Goal: Task Accomplishment & Management: Manage account settings

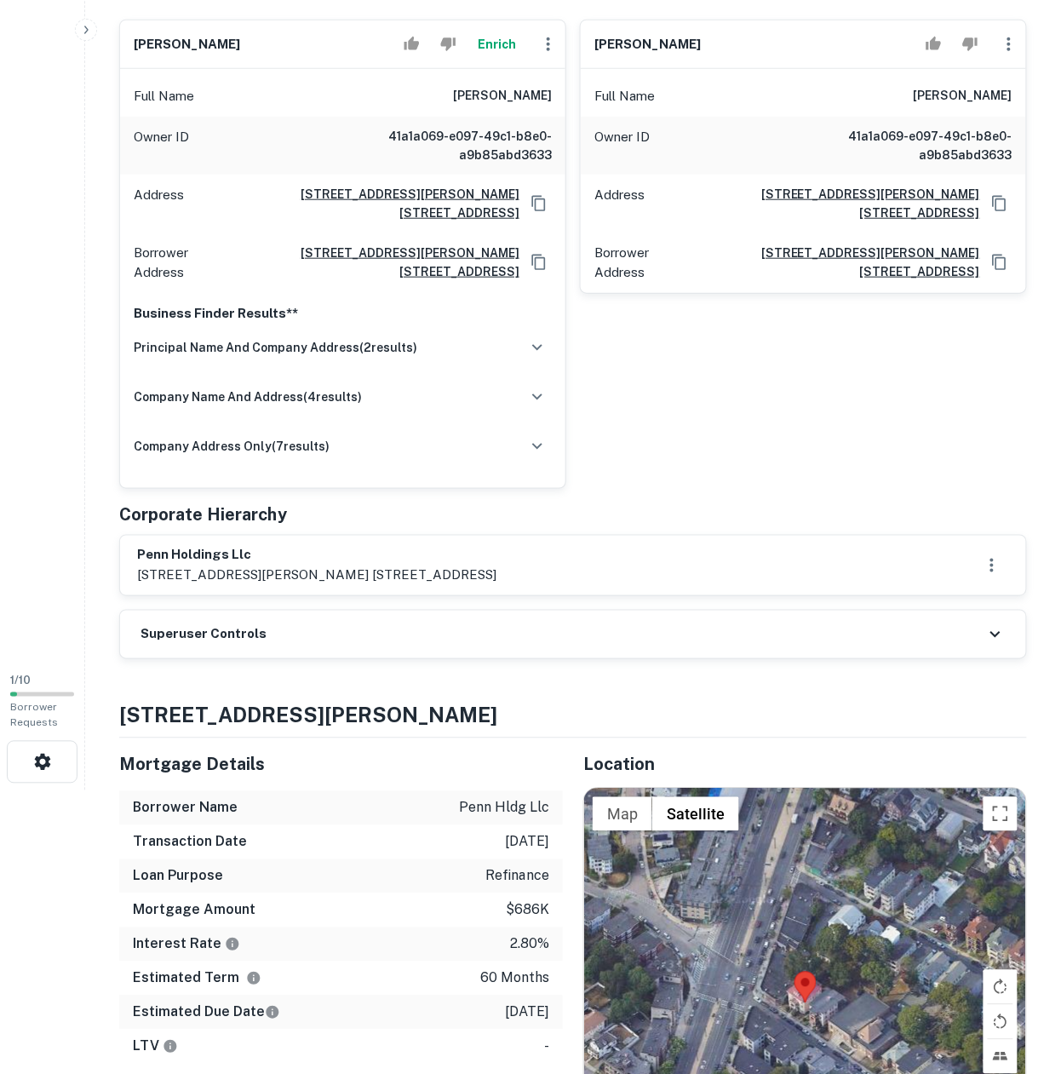
scroll to position [341, 0]
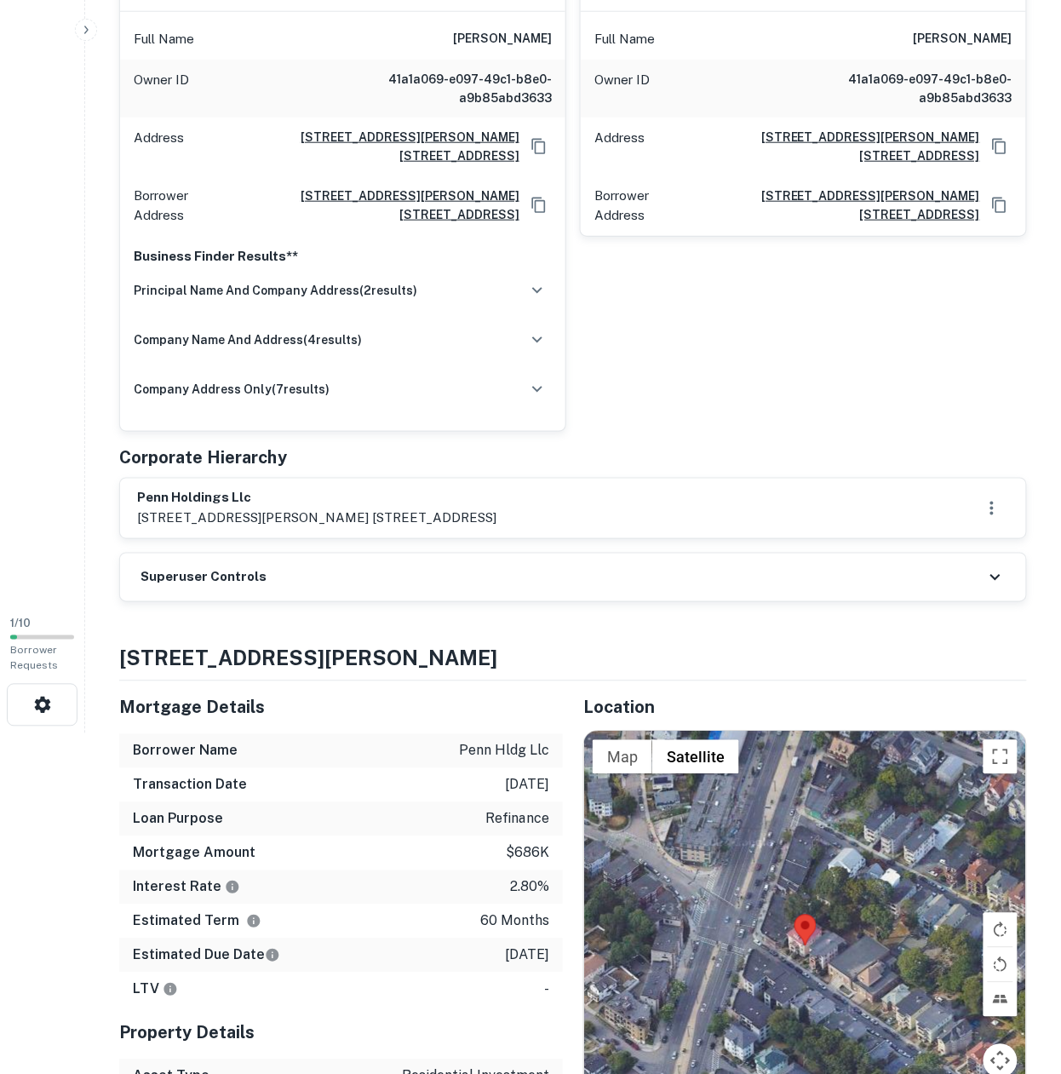
click at [304, 567] on div "Superuser Controls" at bounding box center [573, 578] width 906 height 48
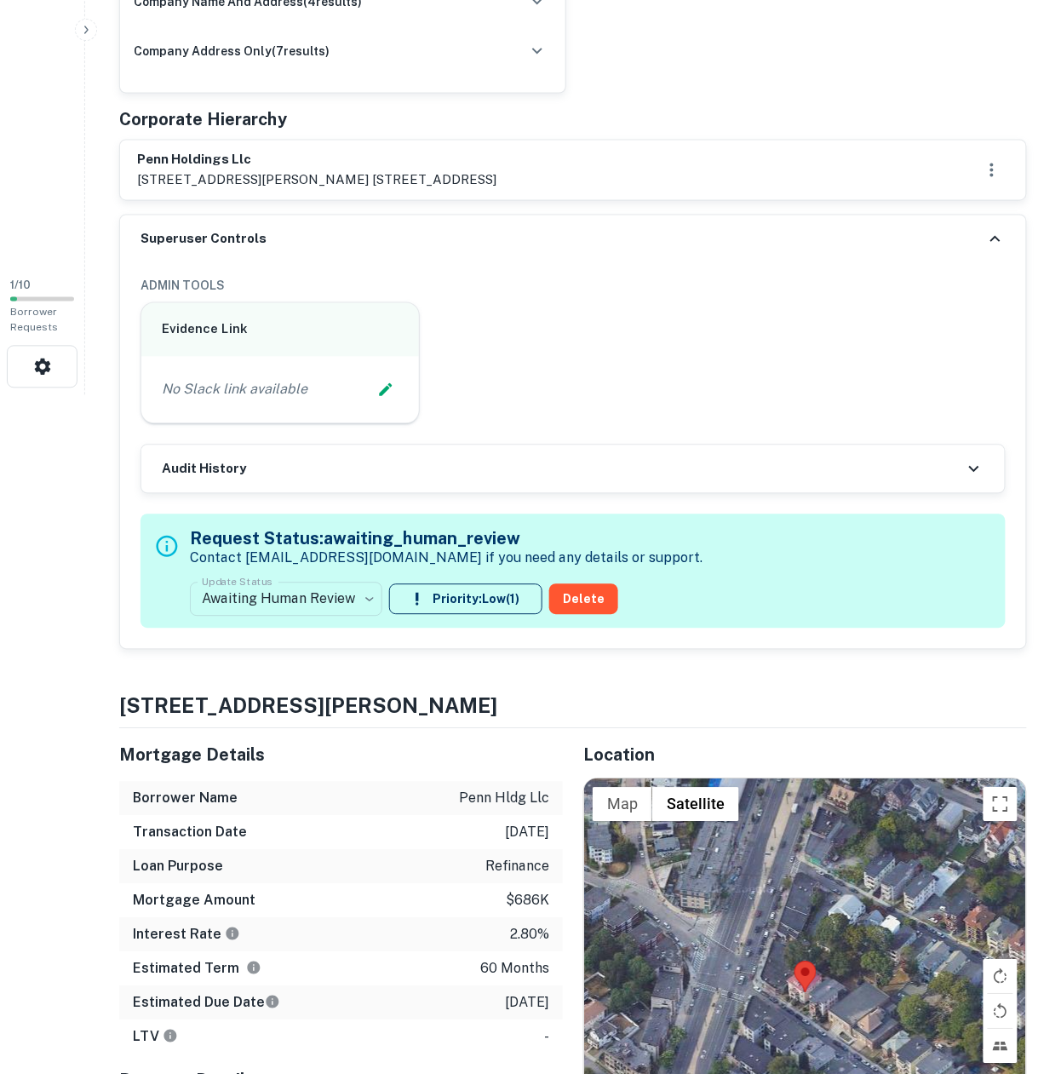
scroll to position [681, 0]
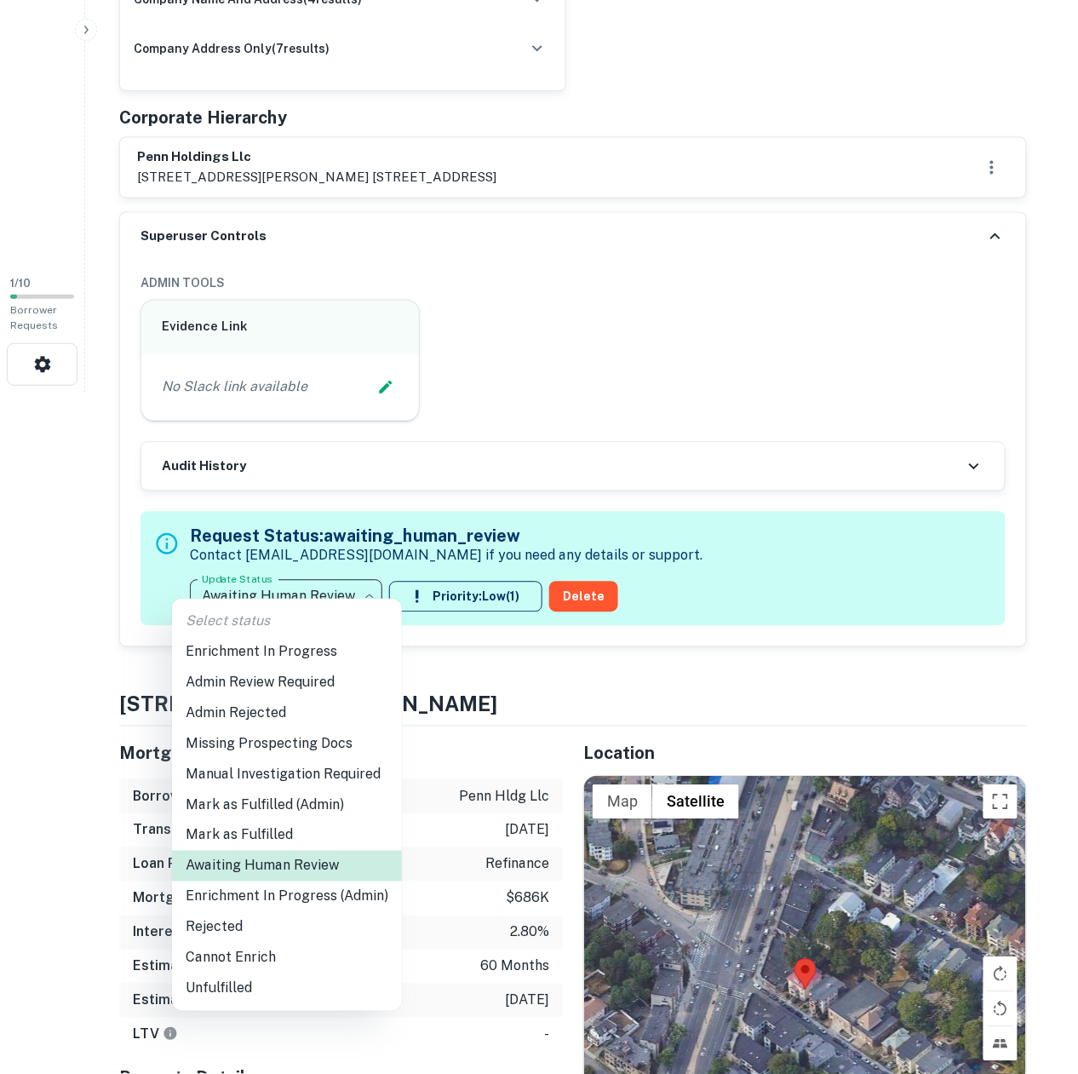
click at [302, 647] on li "Enrichment In Progress" at bounding box center [287, 651] width 230 height 31
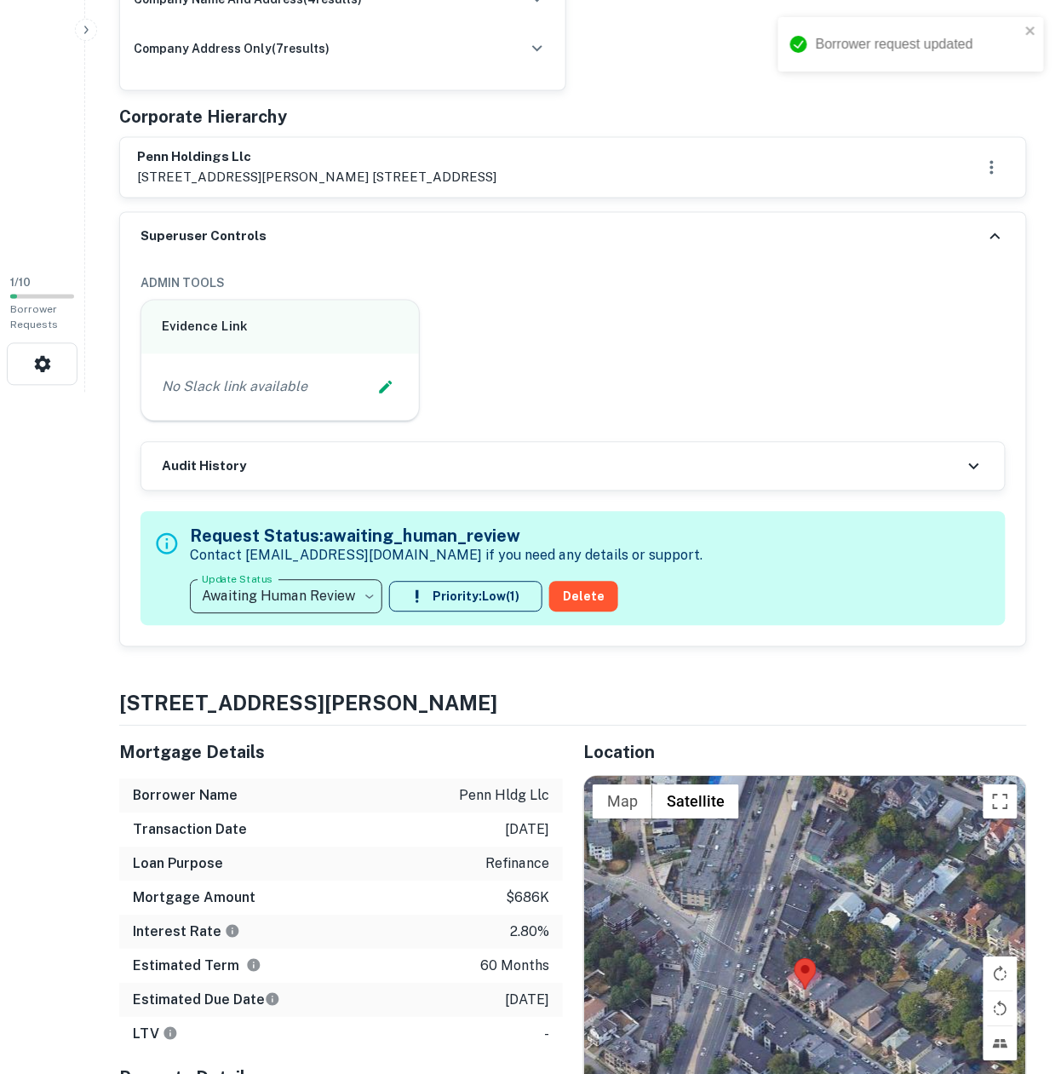
type input "**********"
click at [397, 354] on div "No Slack link available" at bounding box center [280, 387] width 278 height 66
click at [389, 379] on icon "Edit Slack Link" at bounding box center [385, 387] width 17 height 17
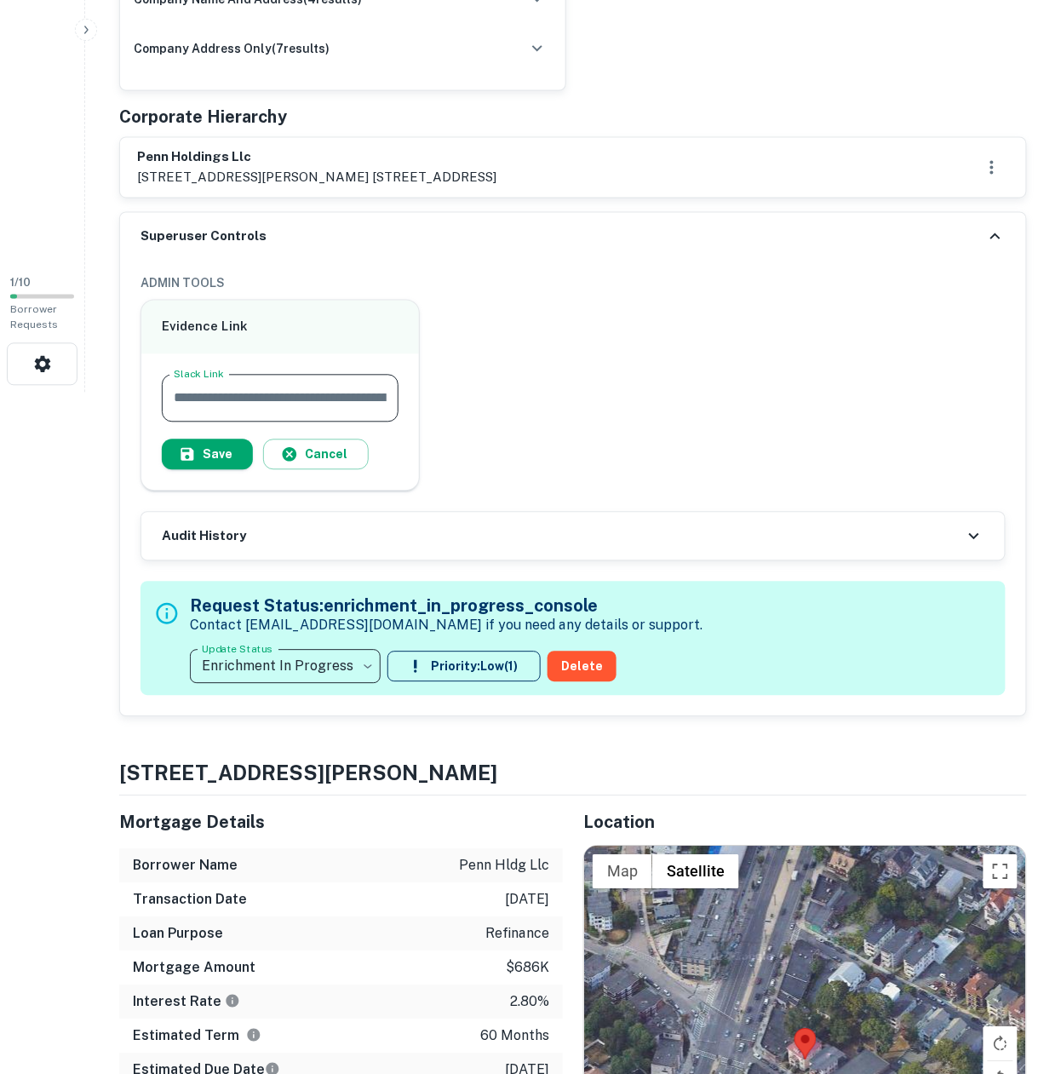
click at [318, 375] on input "Slack Link" at bounding box center [280, 399] width 237 height 48
paste input "**********"
type input "**********"
click at [196, 439] on button "Save" at bounding box center [207, 454] width 91 height 31
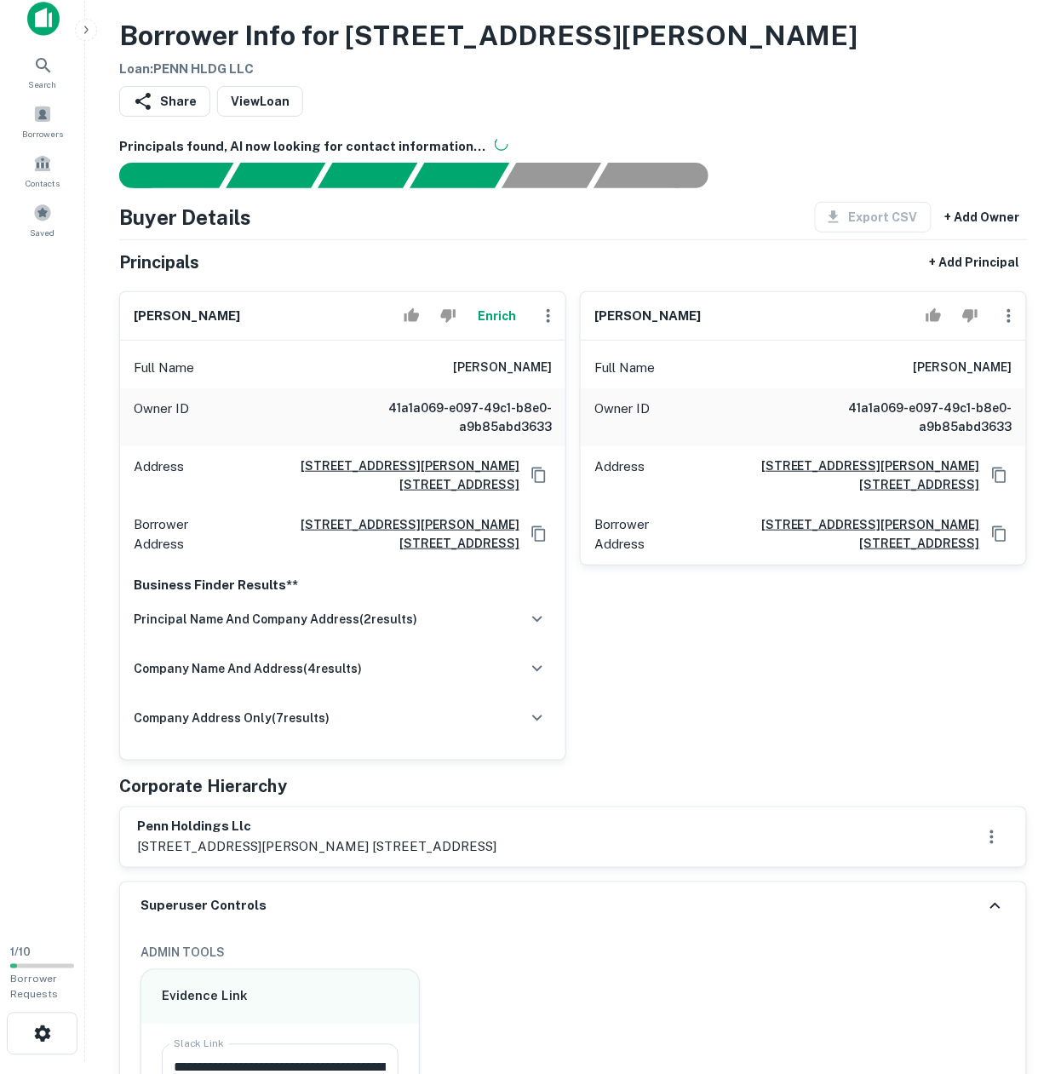
scroll to position [0, 0]
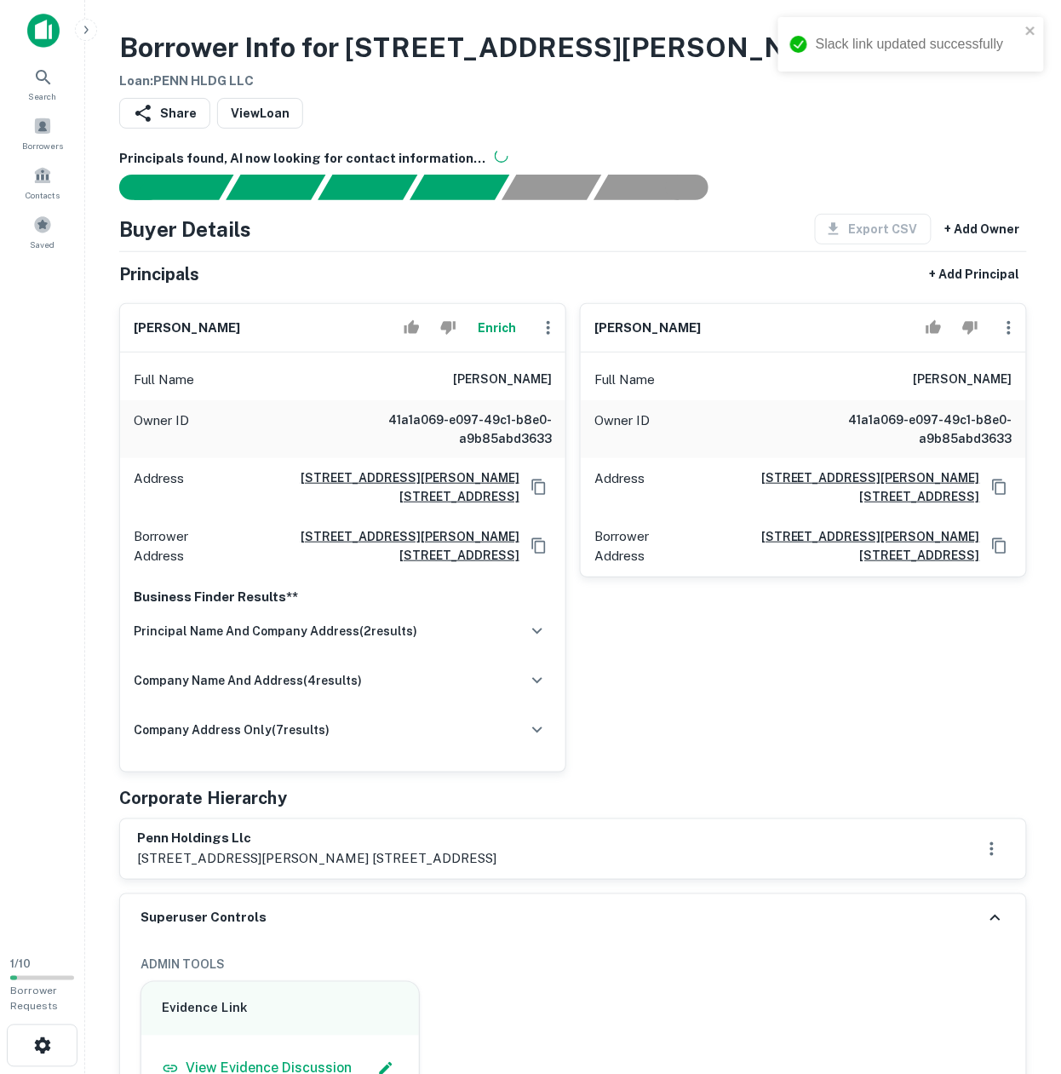
click at [1002, 331] on icon "button" at bounding box center [1009, 328] width 20 height 20
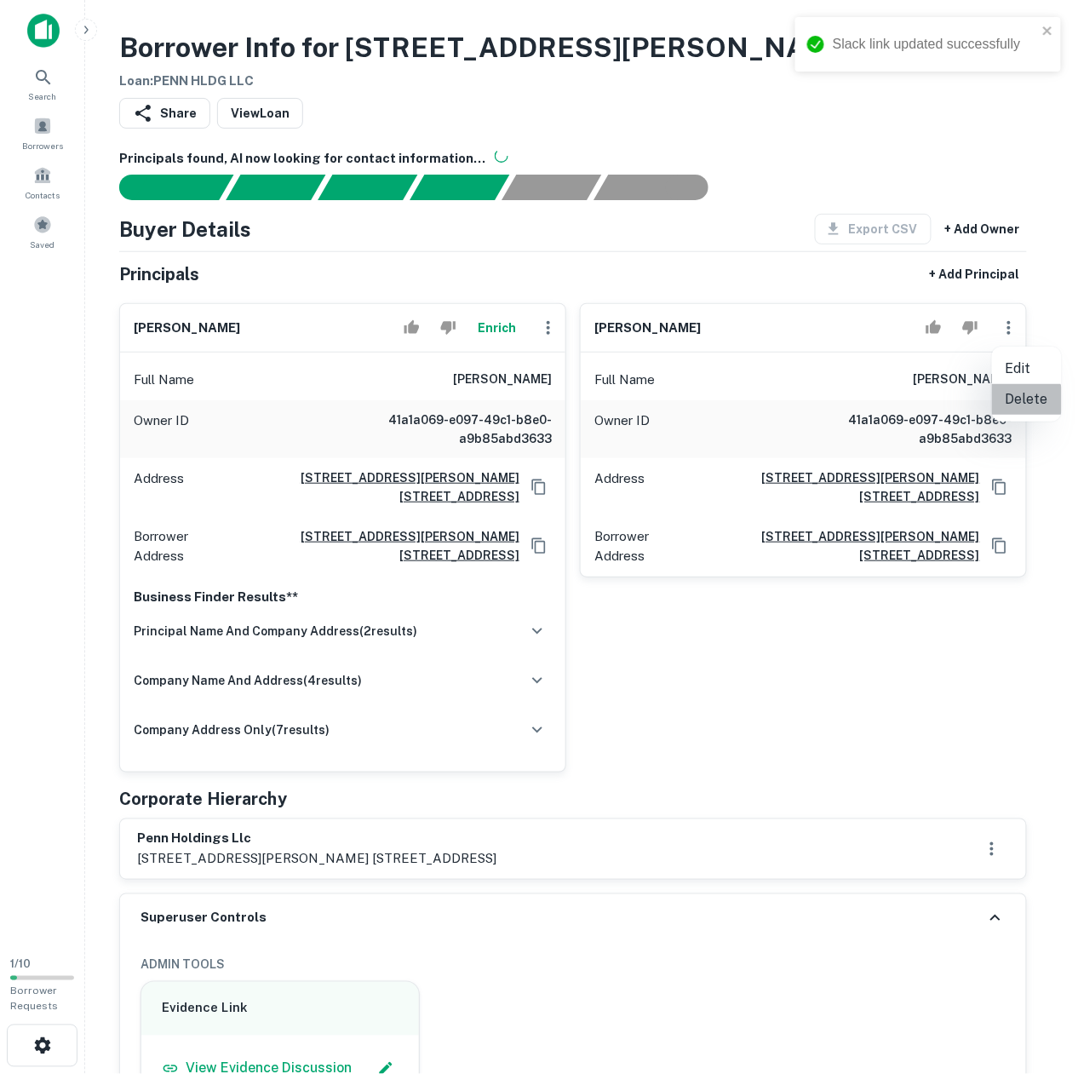
click at [1006, 406] on li "Delete" at bounding box center [1027, 399] width 70 height 31
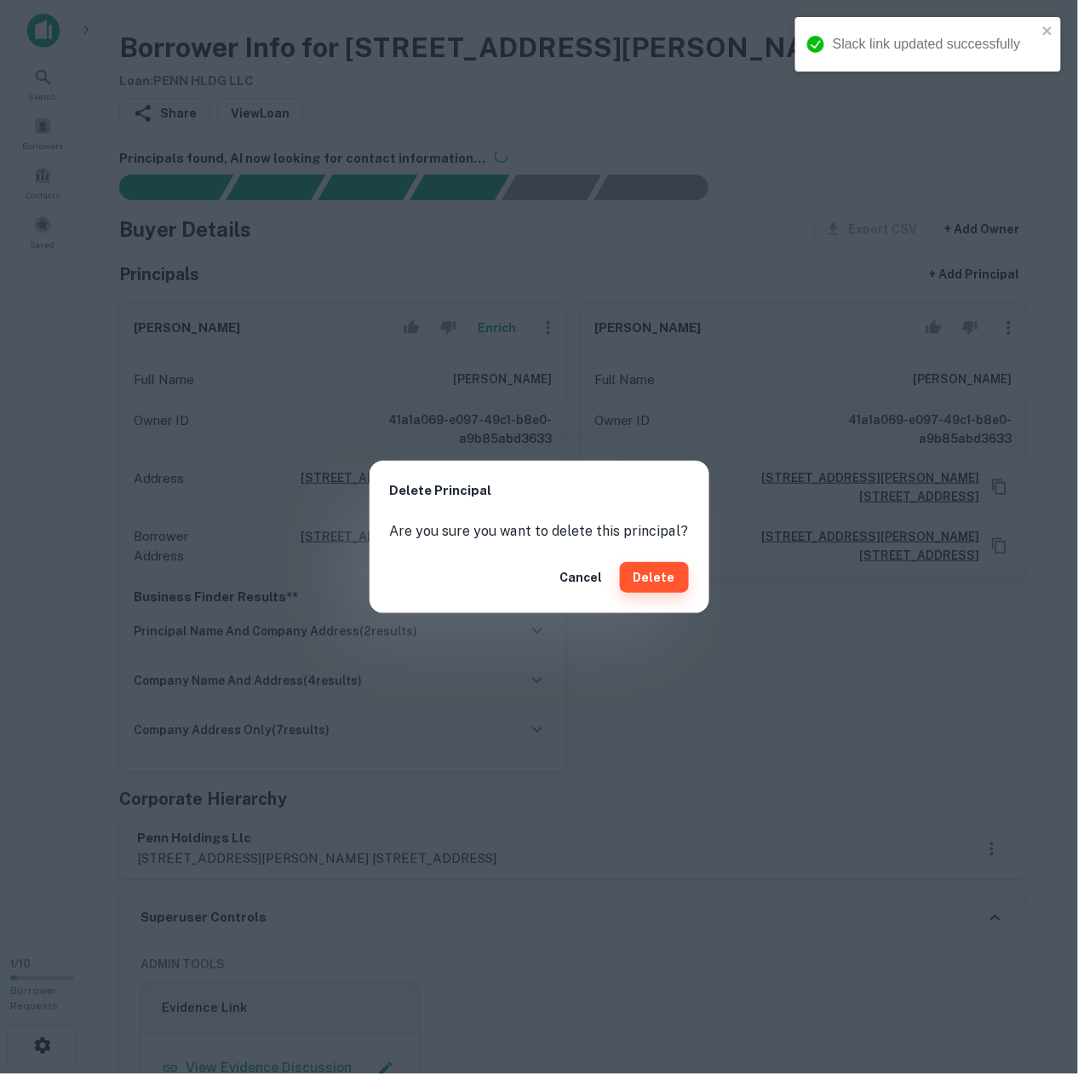
click at [651, 587] on button "Delete" at bounding box center [654, 577] width 69 height 31
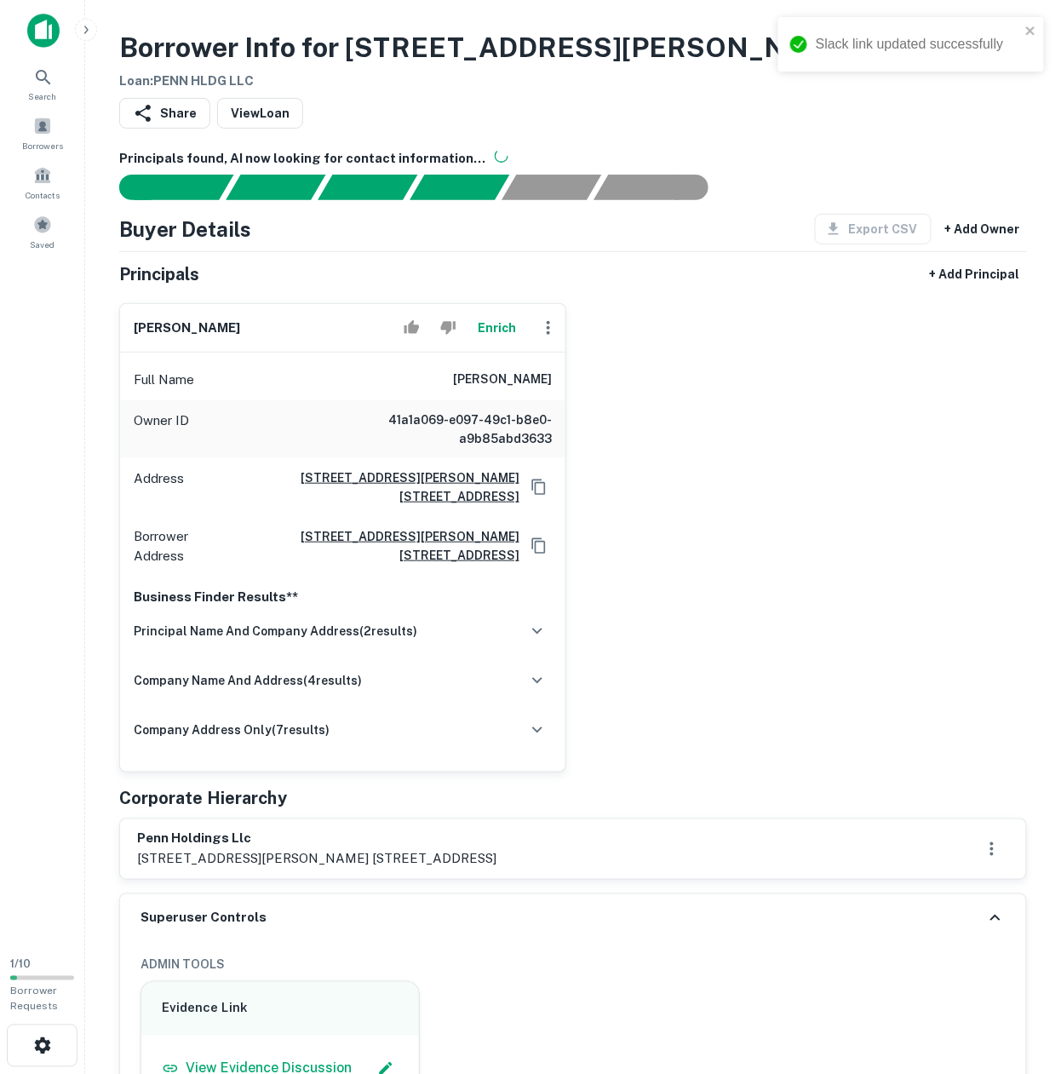
click at [513, 376] on h6 "gregory penn" at bounding box center [502, 380] width 99 height 20
drag, startPoint x: 513, startPoint y: 376, endPoint x: 530, endPoint y: 369, distance: 18.3
click at [513, 376] on h6 "gregory penn" at bounding box center [502, 380] width 99 height 20
copy h6 "gregory"
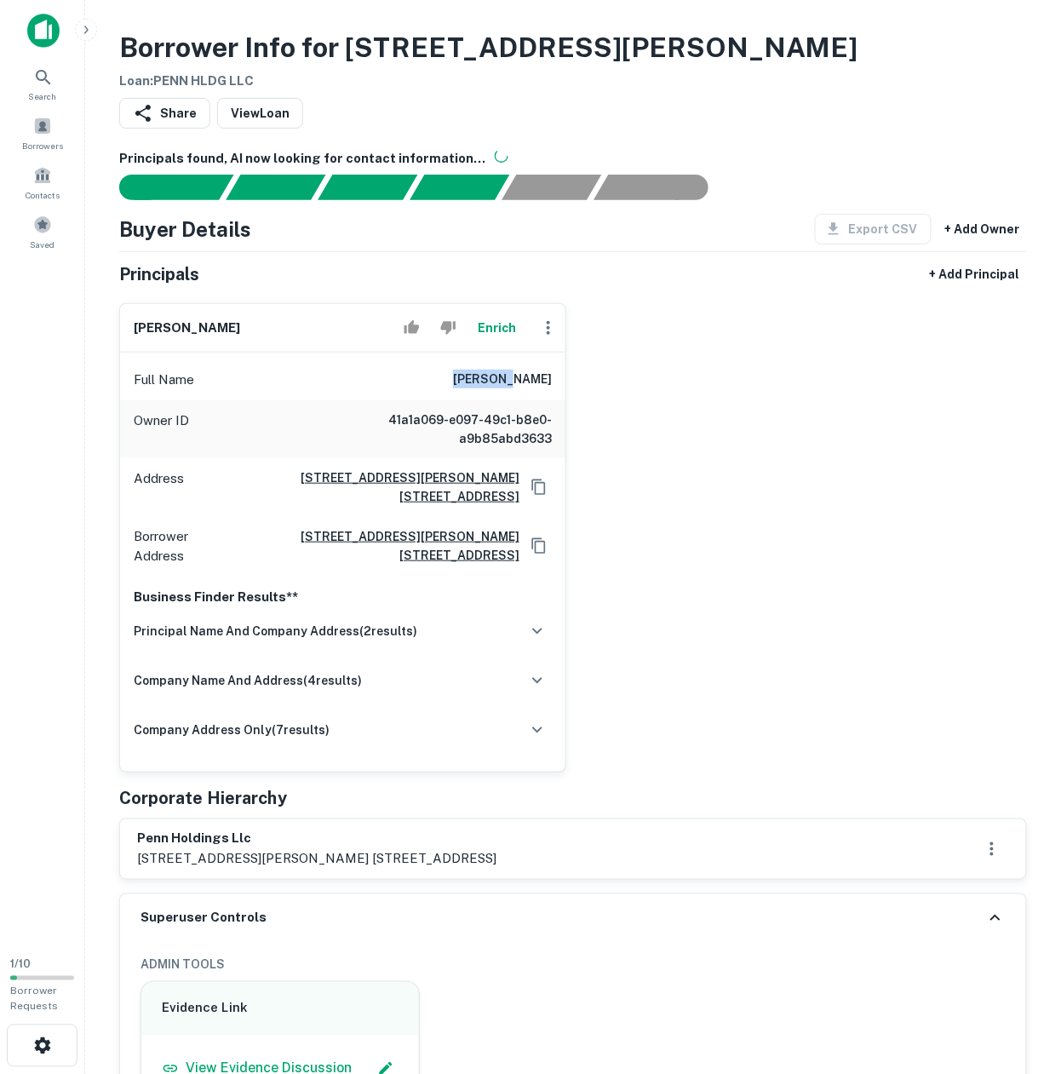
click at [530, 369] on div "Full Name gregory penn" at bounding box center [342, 379] width 445 height 41
copy h6 "gregory penn"
click at [511, 382] on h6 "gregory penn" at bounding box center [502, 380] width 99 height 20
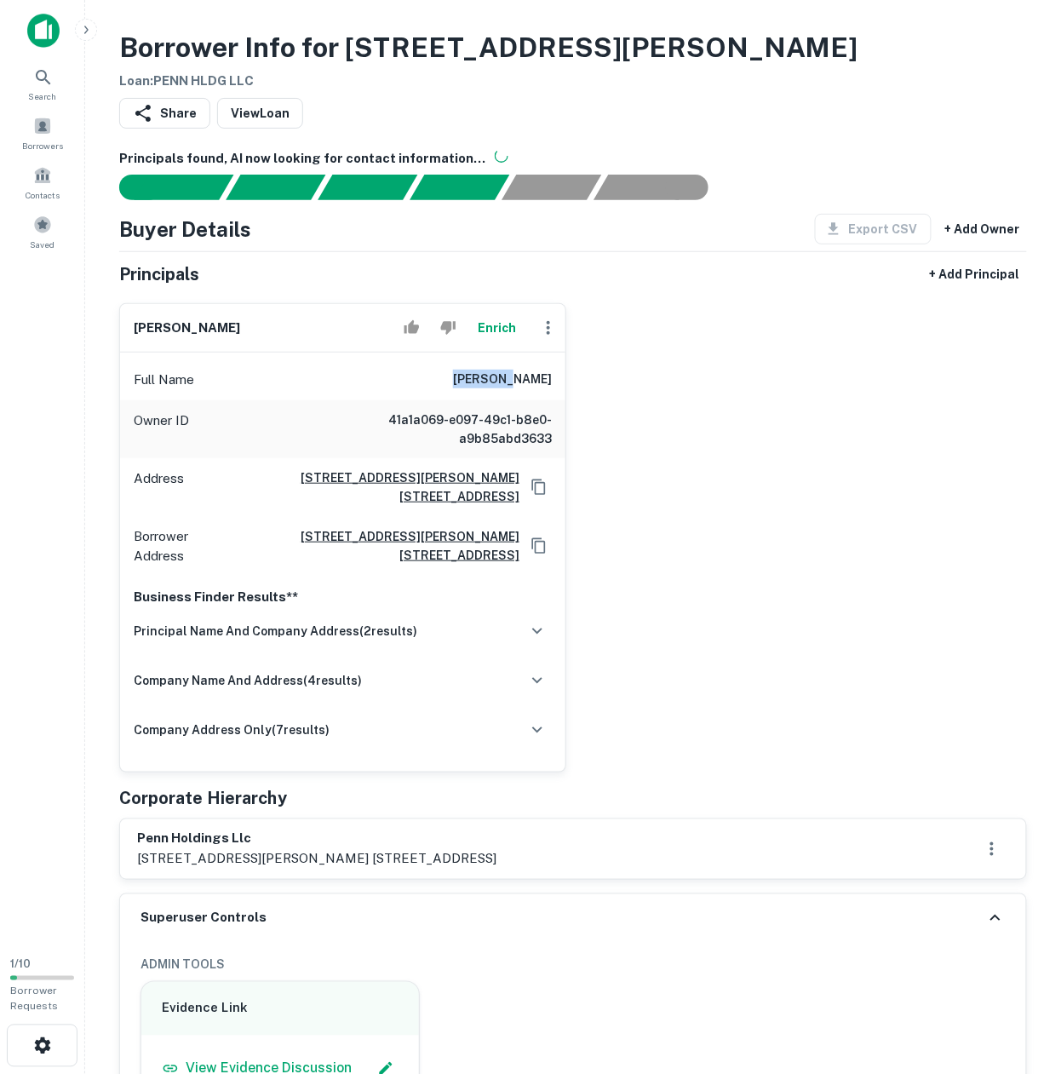
click at [511, 382] on h6 "gregory penn" at bounding box center [502, 380] width 99 height 20
click at [474, 331] on button "Enrich" at bounding box center [497, 328] width 55 height 34
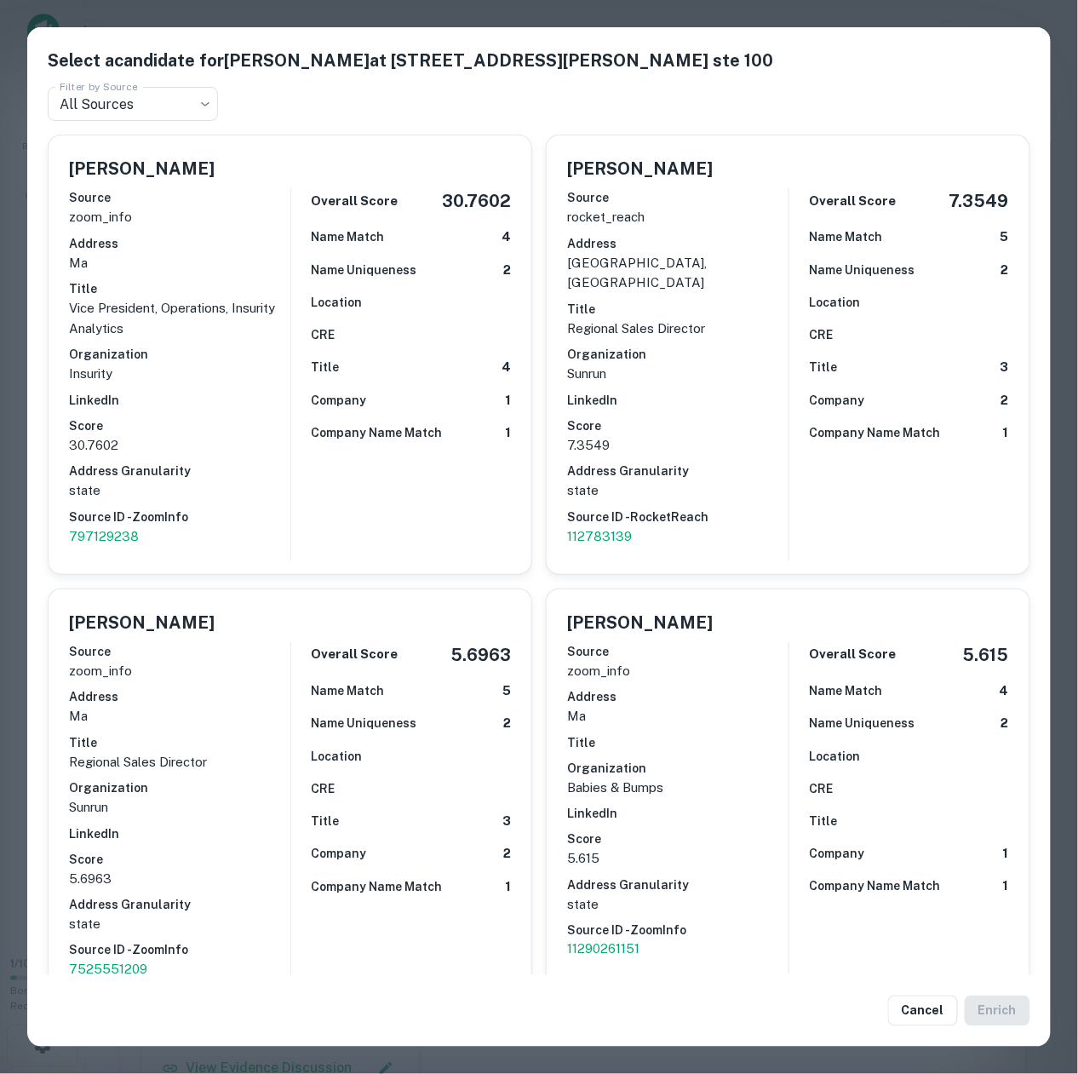
click at [412, 451] on div "Overall Score 30.7602 Name Match 4 Name Uniqueness 2 Location CRE Title 4 Compa…" at bounding box center [400, 374] width 221 height 372
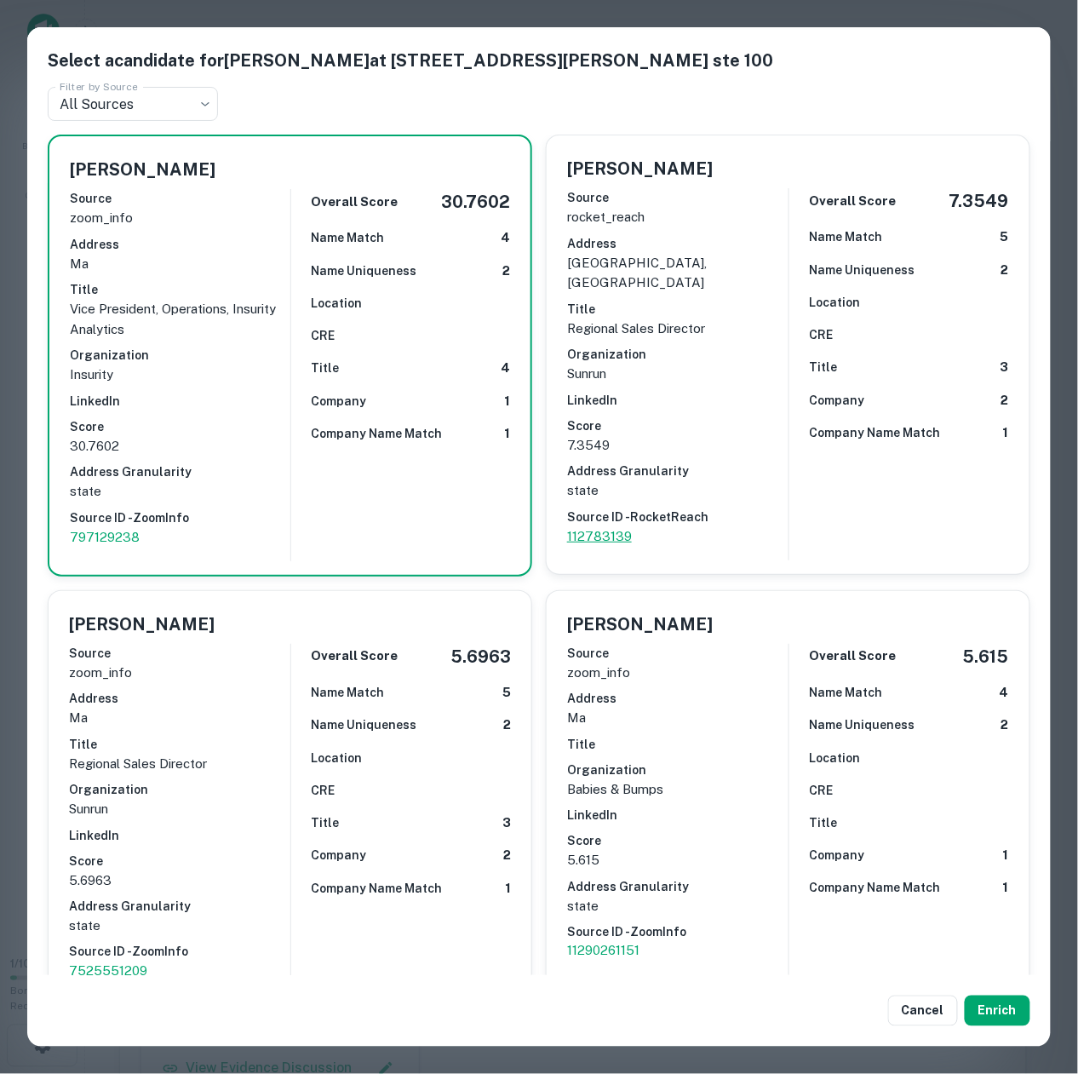
click at [665, 526] on p "112783139" at bounding box center [677, 536] width 221 height 20
click at [724, 319] on p "Regional Sales Director" at bounding box center [677, 329] width 221 height 20
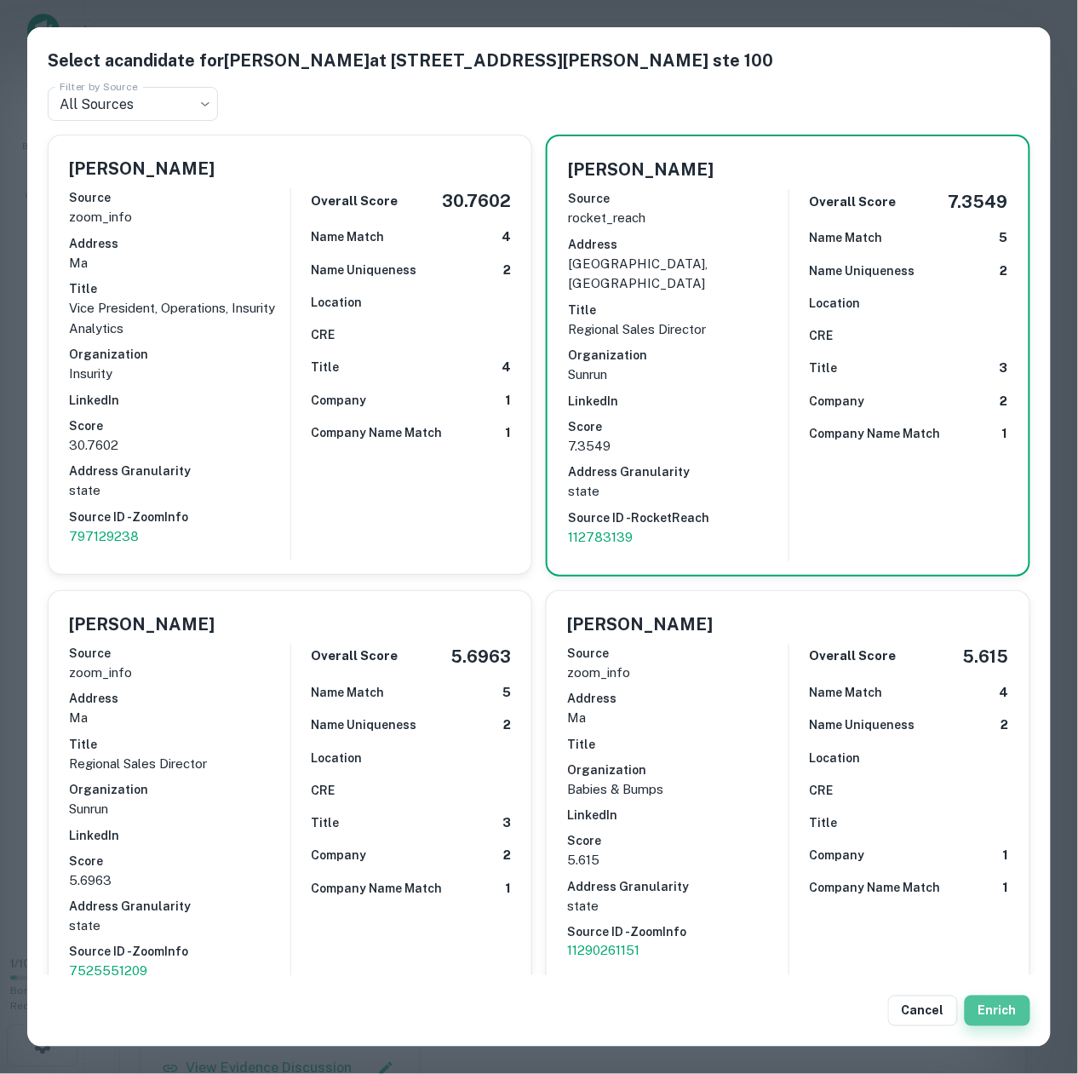
click at [976, 1016] on button "Enrich" at bounding box center [998, 1011] width 66 height 31
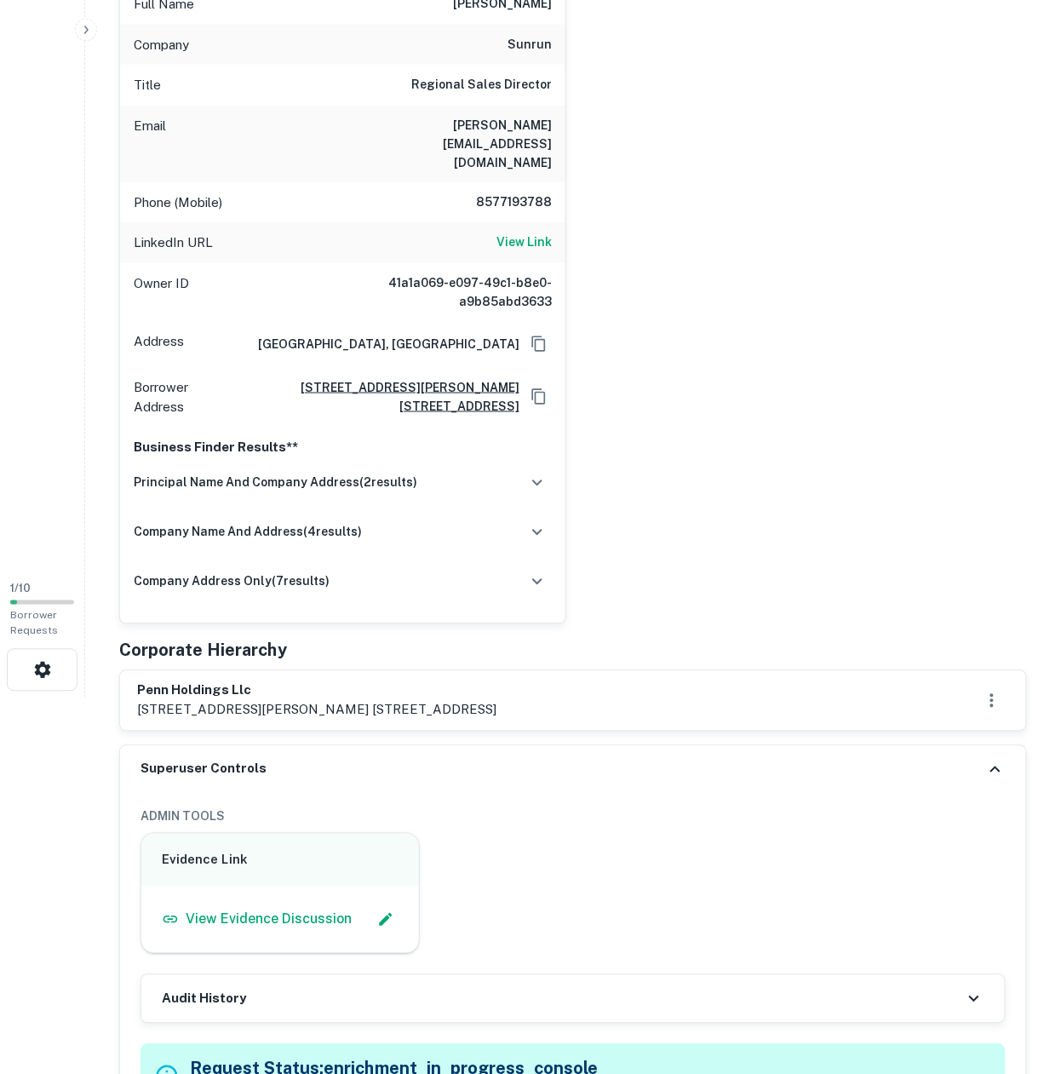
scroll to position [454, 0]
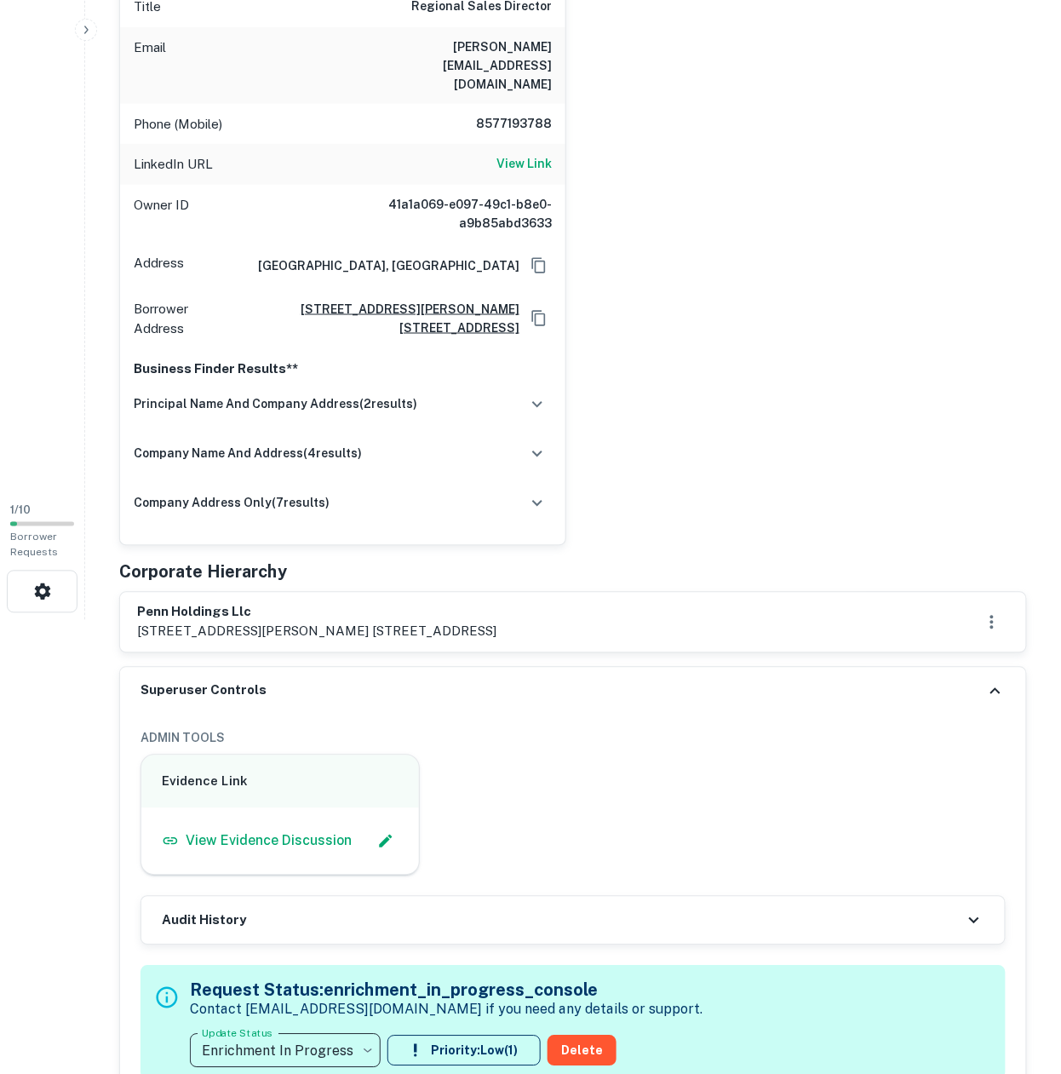
click at [256, 1031] on div "**********" at bounding box center [573, 1023] width 865 height 114
click at [256, 620] on body "Search Borrowers Contacts Saved 1 / 10 Borrower Requests Borrower Info for 8 Fe…" at bounding box center [530, 83] width 1061 height 1074
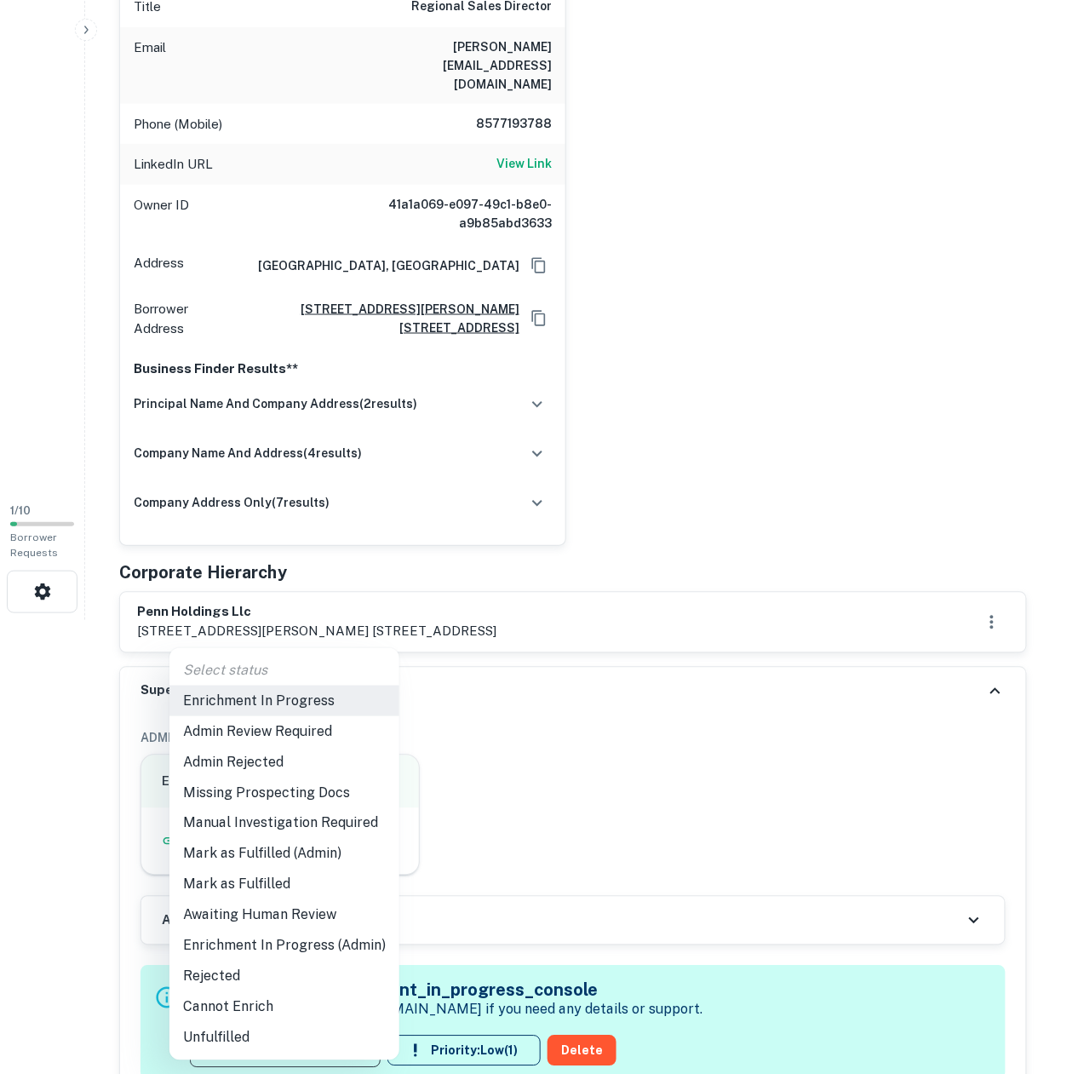
click at [262, 893] on li "Mark as Fulfilled" at bounding box center [284, 885] width 230 height 31
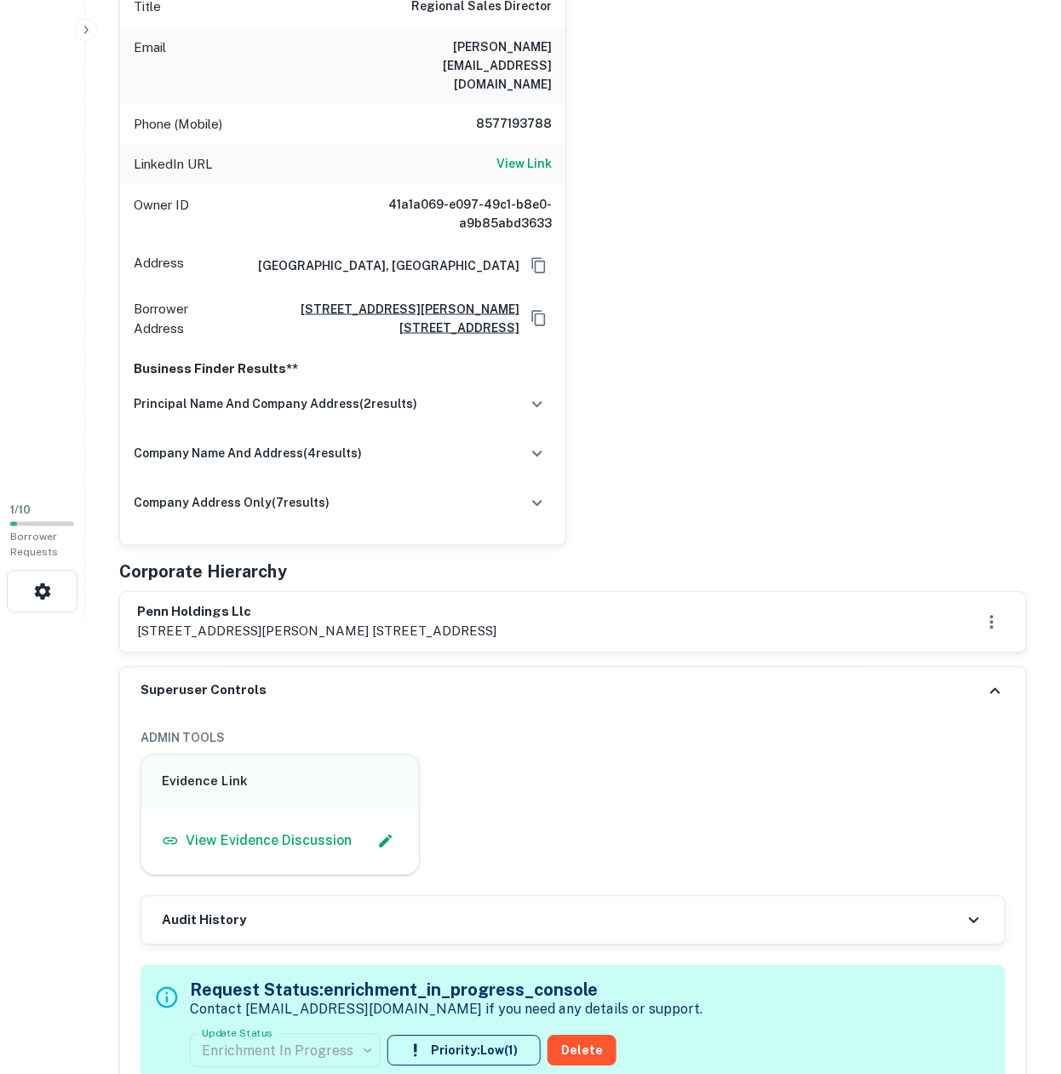
click at [624, 741] on div "Evidence Link View Evidence Discussion" at bounding box center [566, 808] width 879 height 135
click at [648, 560] on div "Corporate Hierarchy" at bounding box center [573, 573] width 908 height 26
click at [686, 715] on div "**********" at bounding box center [573, 908] width 906 height 386
click at [690, 668] on div "Superuser Controls" at bounding box center [573, 692] width 906 height 48
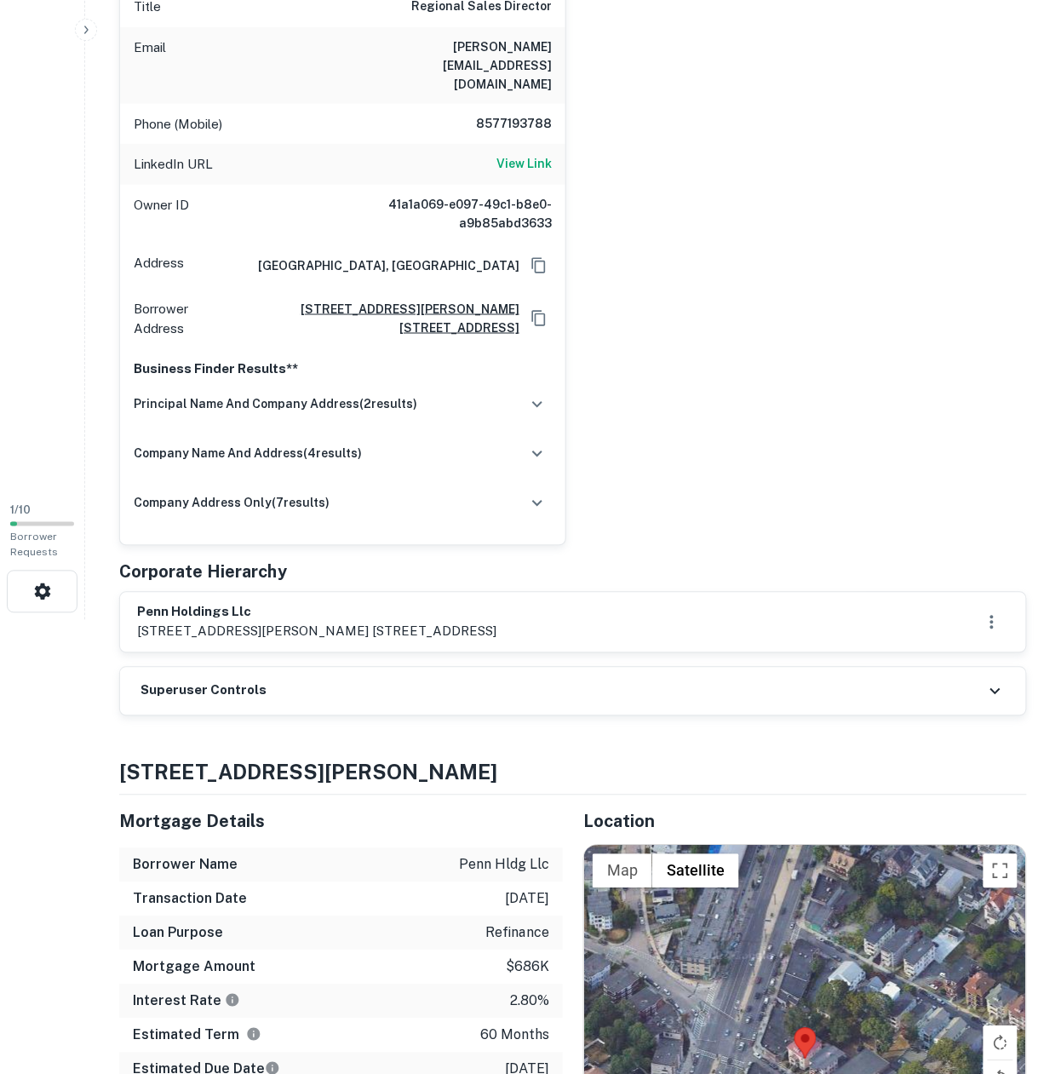
click at [690, 668] on div "Superuser Controls" at bounding box center [573, 692] width 906 height 48
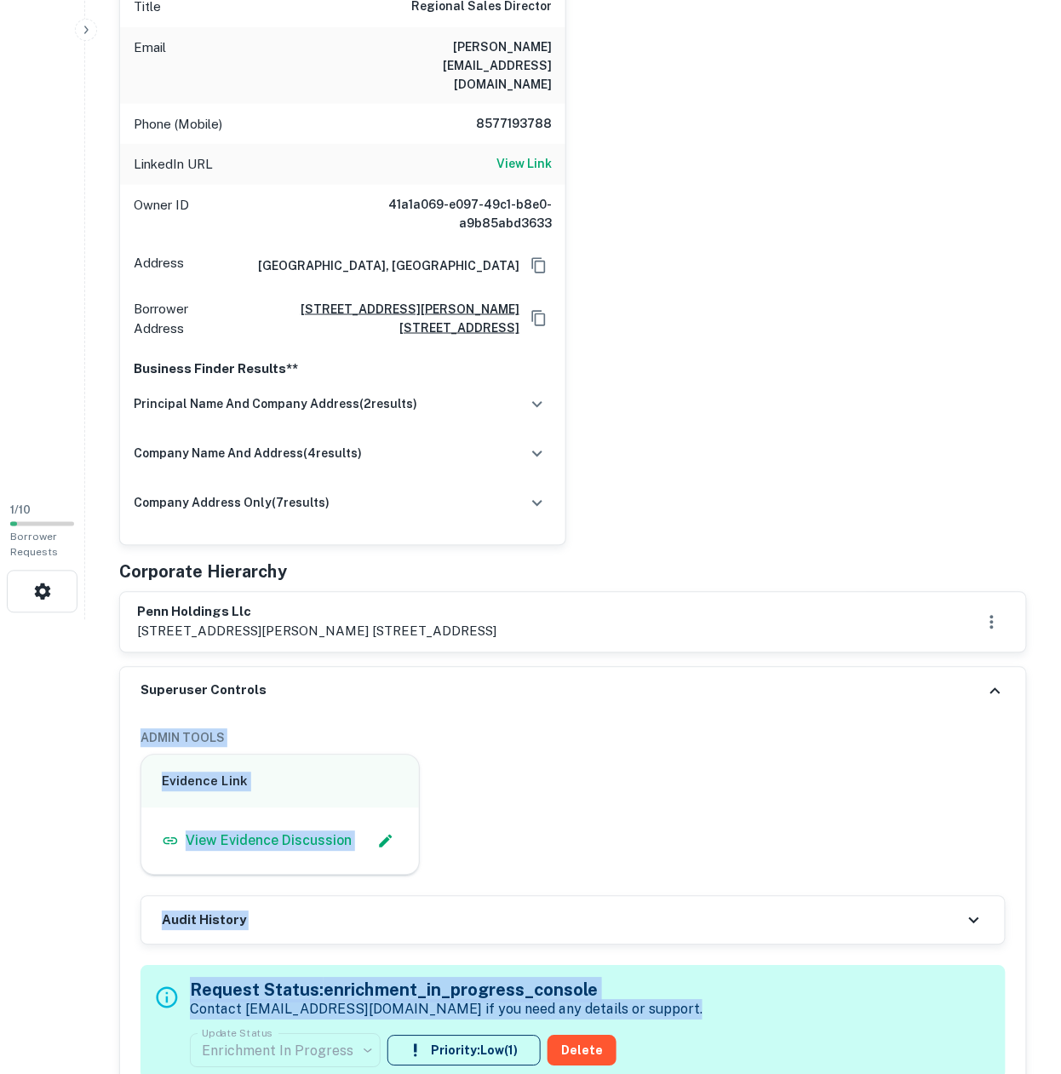
click at [685, 668] on div "Superuser Controls" at bounding box center [573, 692] width 906 height 48
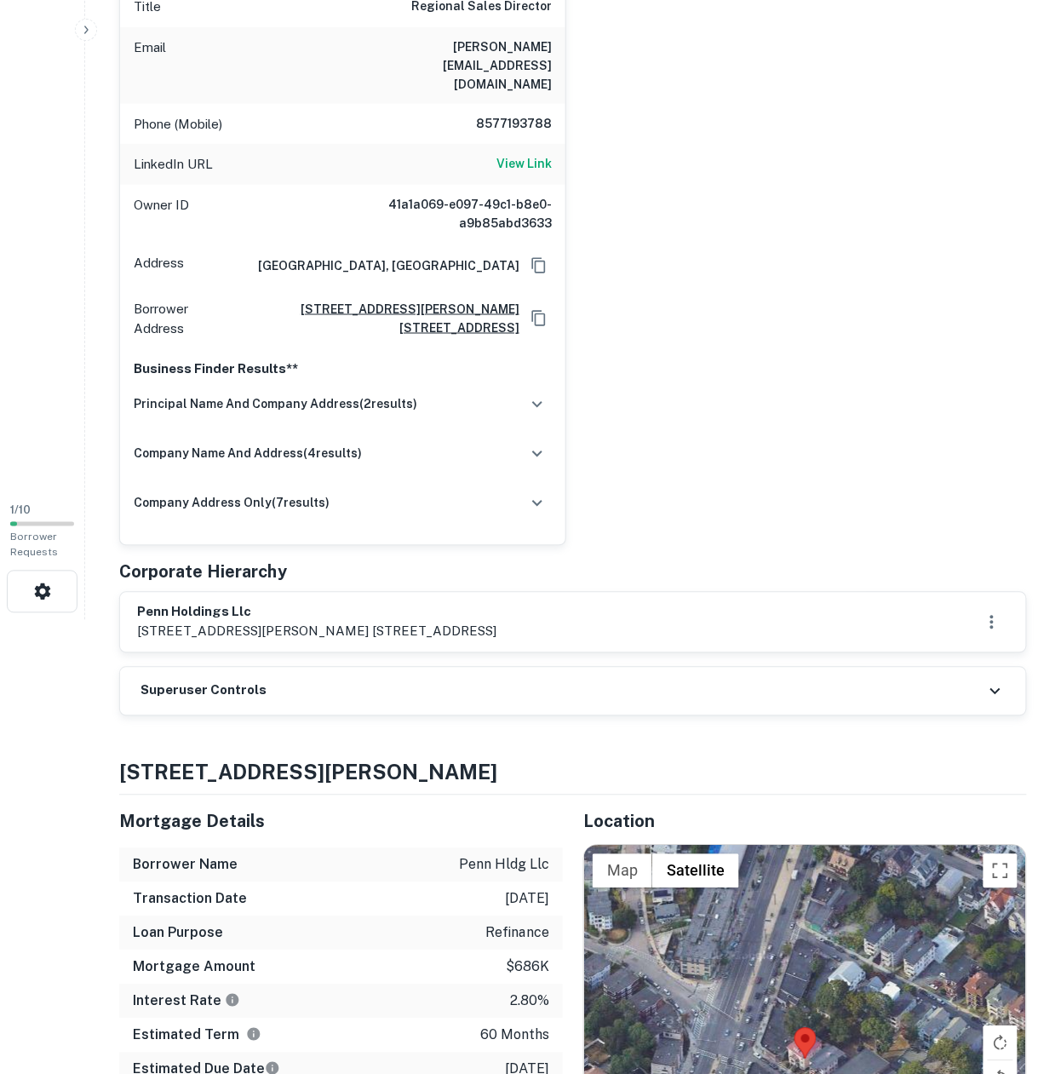
click at [681, 668] on div "Superuser Controls" at bounding box center [573, 692] width 906 height 48
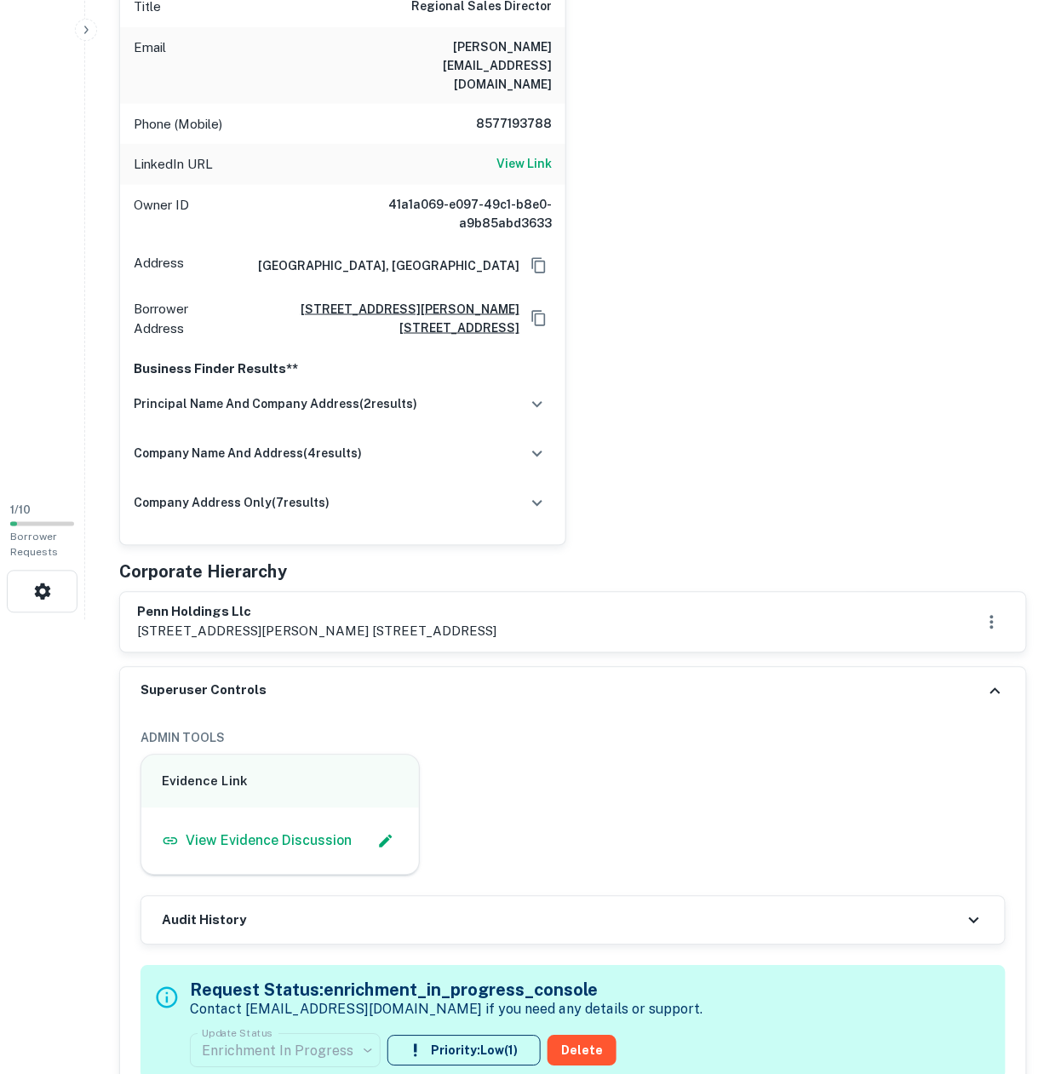
click at [768, 436] on div "gregory penn Enrich Full Name gregory penn Company sunrun Title Regional Sales …" at bounding box center [567, 191] width 922 height 710
click at [730, 495] on div "gregory penn Enrich Full Name gregory penn Company sunrun Title Regional Sales …" at bounding box center [567, 191] width 922 height 710
